Goal: Task Accomplishment & Management: Complete application form

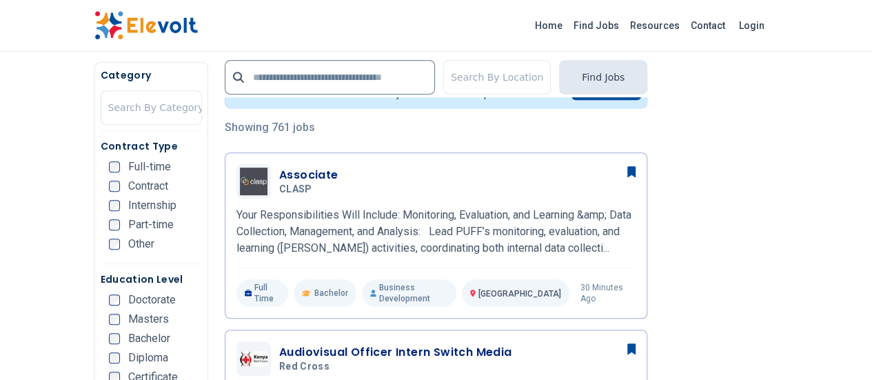
scroll to position [307, 0]
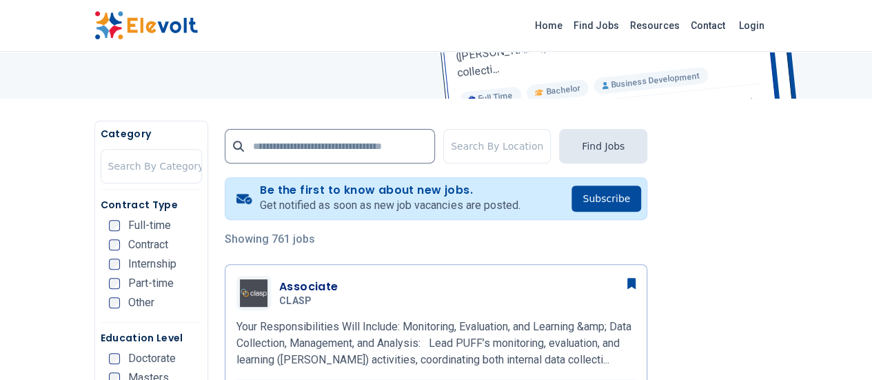
scroll to position [200, 0]
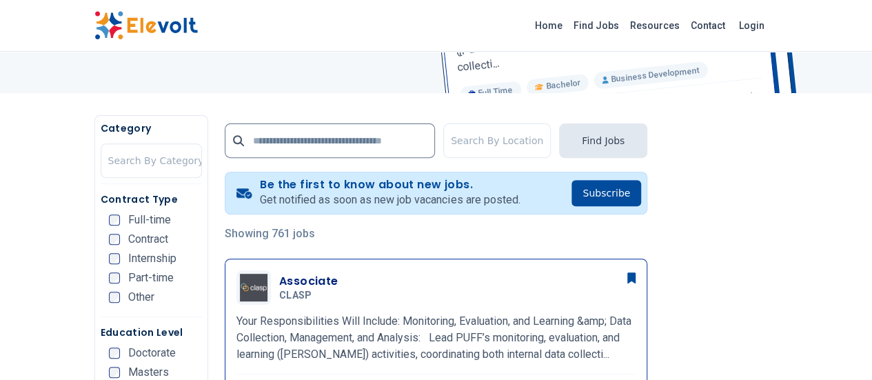
click at [462, 294] on div "Associate CLASP 09/09/2025 10/09/2025" at bounding box center [457, 287] width 356 height 29
